Goal: Find specific page/section: Find specific page/section

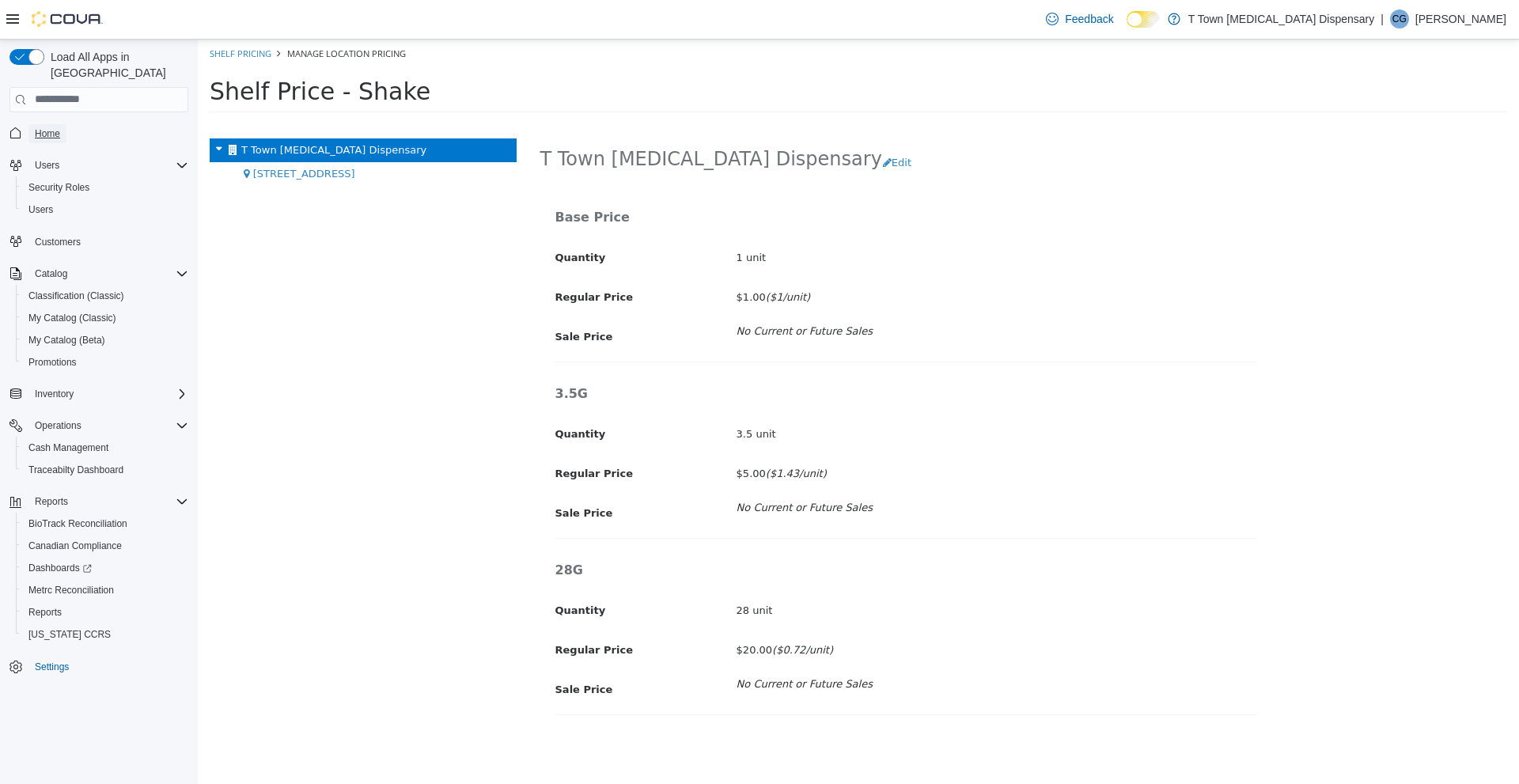
click at [43, 127] on span "Home" at bounding box center [47, 133] width 26 height 13
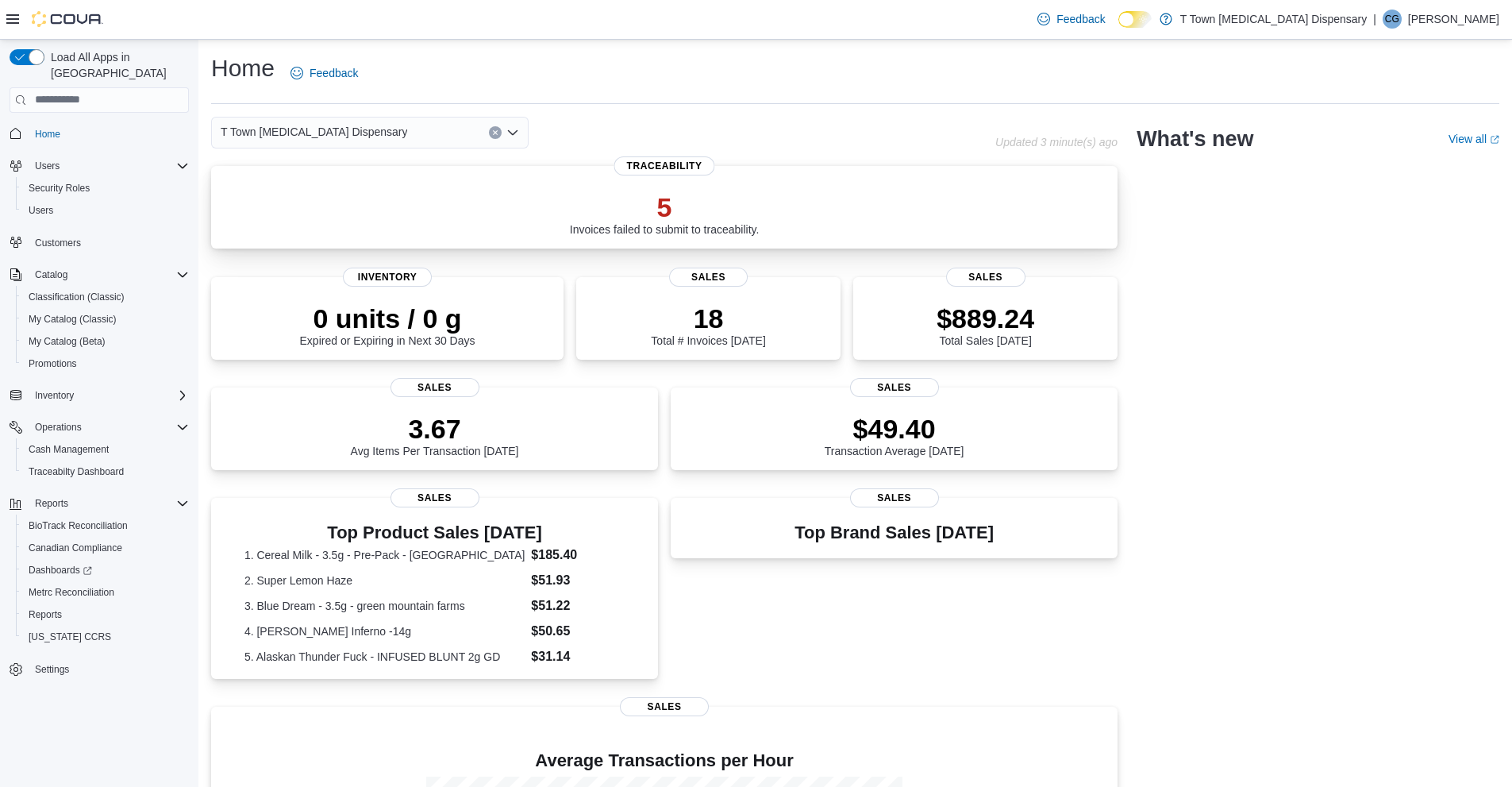
click at [391, 199] on div "5 Invoices failed to submit to traceability." at bounding box center [664, 209] width 881 height 50
